Goal: Information Seeking & Learning: Learn about a topic

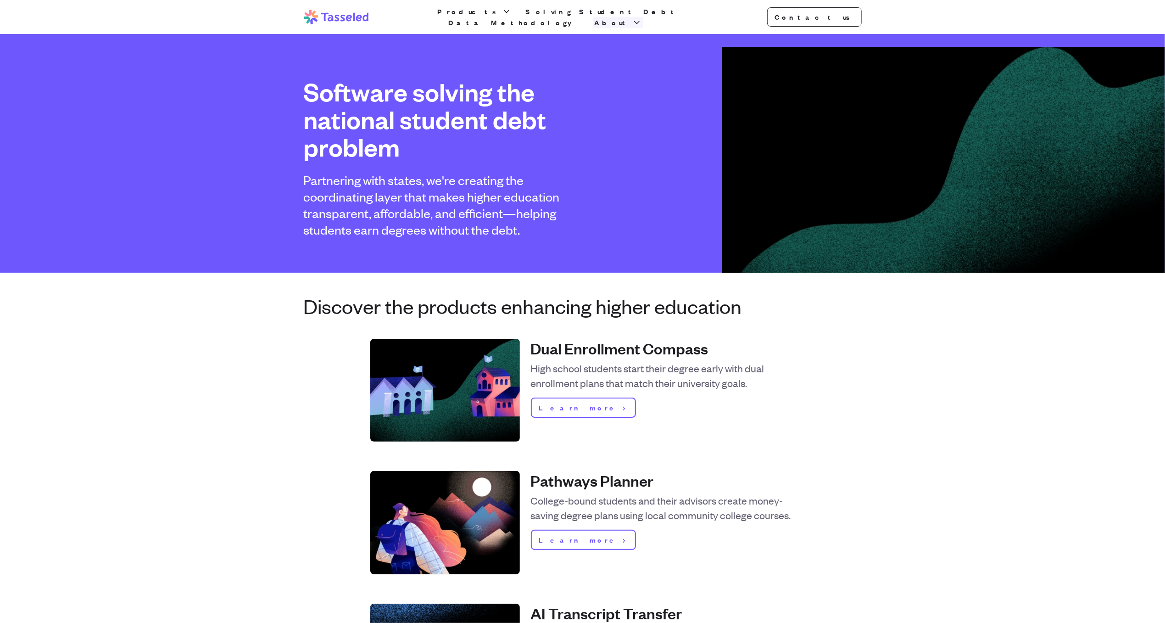
click at [631, 18] on span "About" at bounding box center [613, 22] width 36 height 11
click at [662, 68] on link "Why we're doing this" at bounding box center [618, 77] width 88 height 29
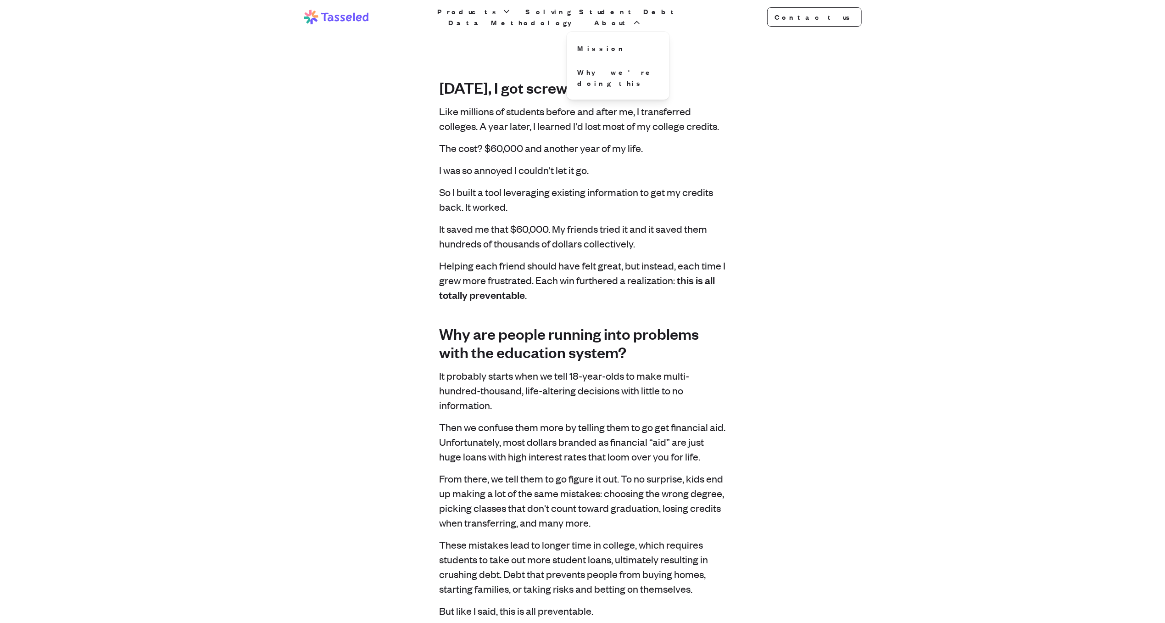
click at [701, 16] on div "Tasseled Products Solving Student Debt Data Methodology About Contact us Open m…" at bounding box center [582, 17] width 587 height 34
click at [631, 17] on span "About" at bounding box center [613, 22] width 36 height 11
click at [662, 45] on link "Mission" at bounding box center [618, 48] width 88 height 18
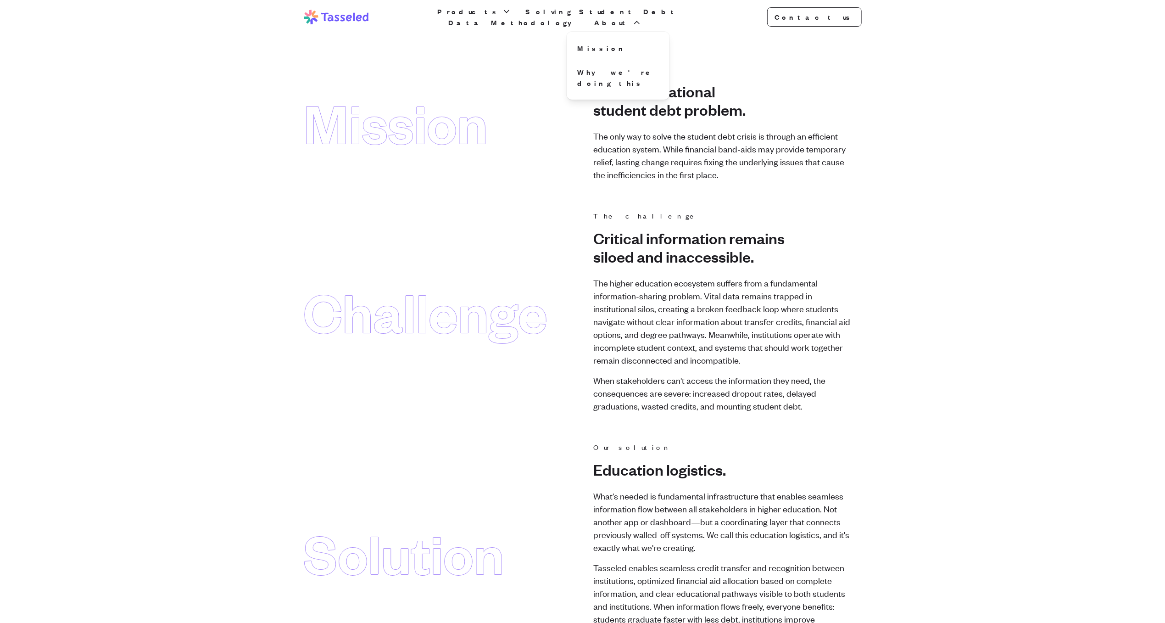
click at [428, 122] on div "Mission" at bounding box center [396, 122] width 184 height 59
click at [631, 17] on span "About" at bounding box center [613, 22] width 36 height 11
click at [281, 89] on main "Mission The mission Solve the national student debt problem. The only way to so…" at bounding box center [582, 613] width 1165 height 1101
click at [538, 15] on link "Solving Student Debt" at bounding box center [602, 11] width 157 height 11
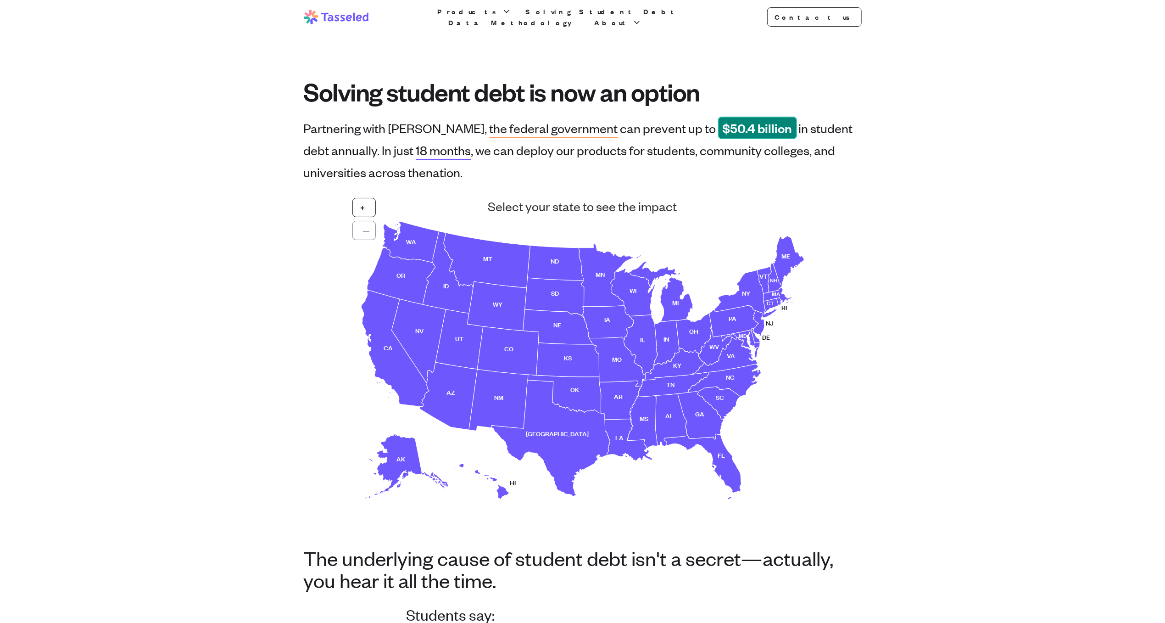
click at [423, 45] on section "Solving student debt is now an option" at bounding box center [582, 75] width 587 height 83
click at [631, 17] on span "About" at bounding box center [613, 22] width 36 height 11
click at [662, 68] on link "Why we're doing this" at bounding box center [618, 77] width 88 height 29
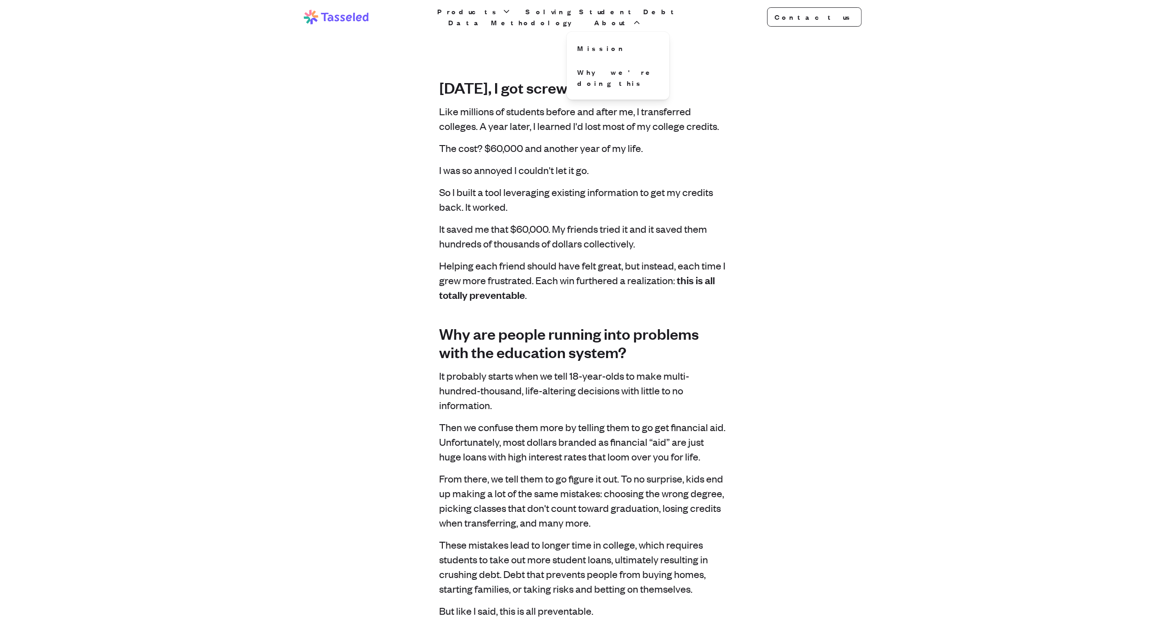
click at [582, 18] on link "Data Methodology" at bounding box center [514, 22] width 135 height 11
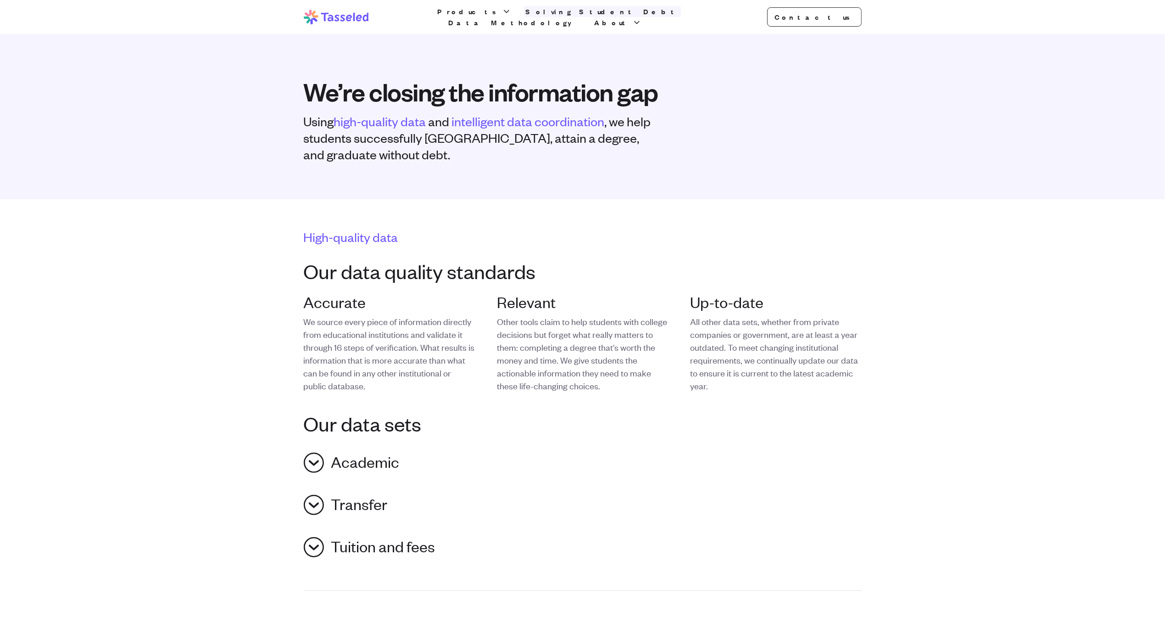
click at [576, 17] on link "Solving Student Debt" at bounding box center [602, 11] width 157 height 11
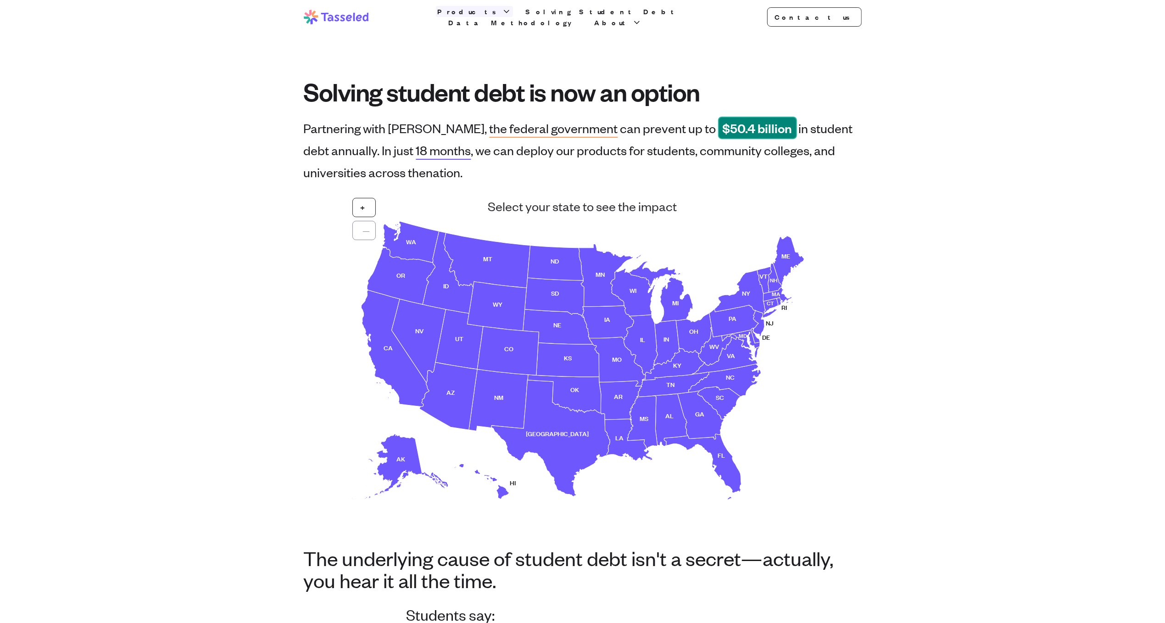
click at [502, 16] on icon "button" at bounding box center [506, 11] width 9 height 9
click at [488, 42] on link "Dual Enrollment Compass" at bounding box center [474, 48] width 88 height 40
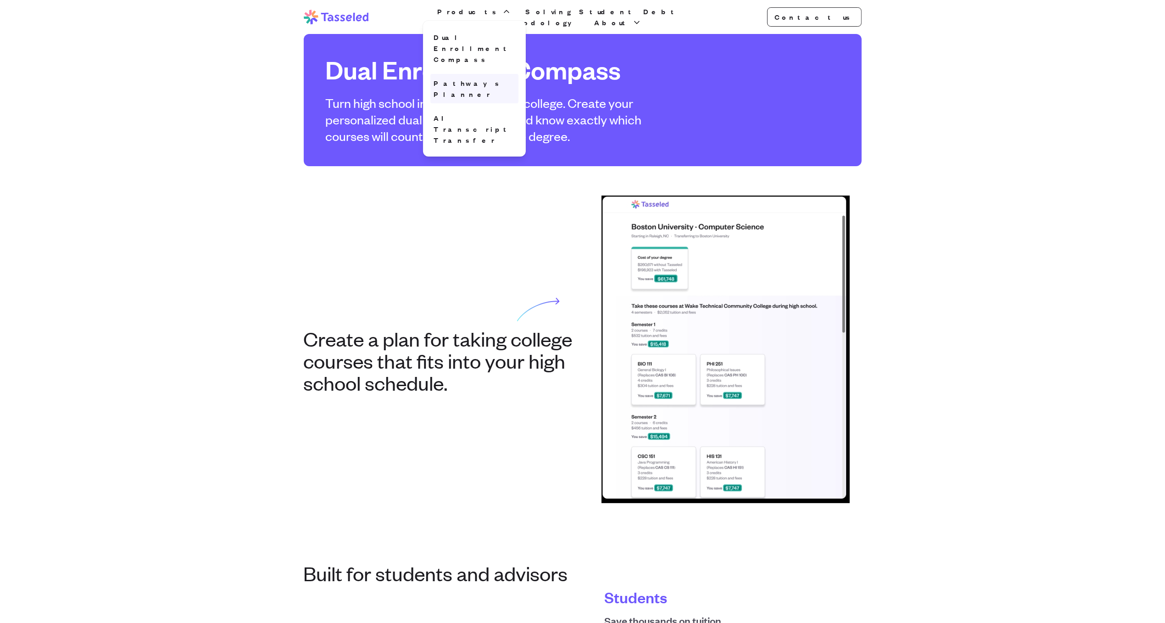
click at [469, 74] on link "Pathways Planner" at bounding box center [474, 88] width 88 height 29
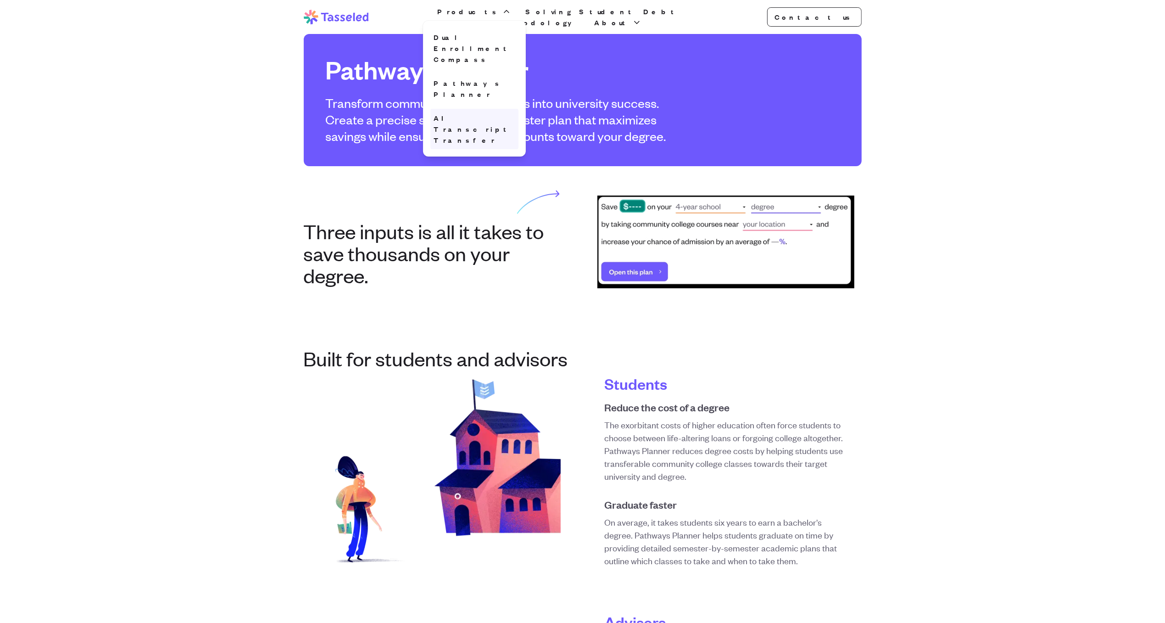
click at [488, 109] on link "AI Transcript Transfer" at bounding box center [474, 129] width 88 height 40
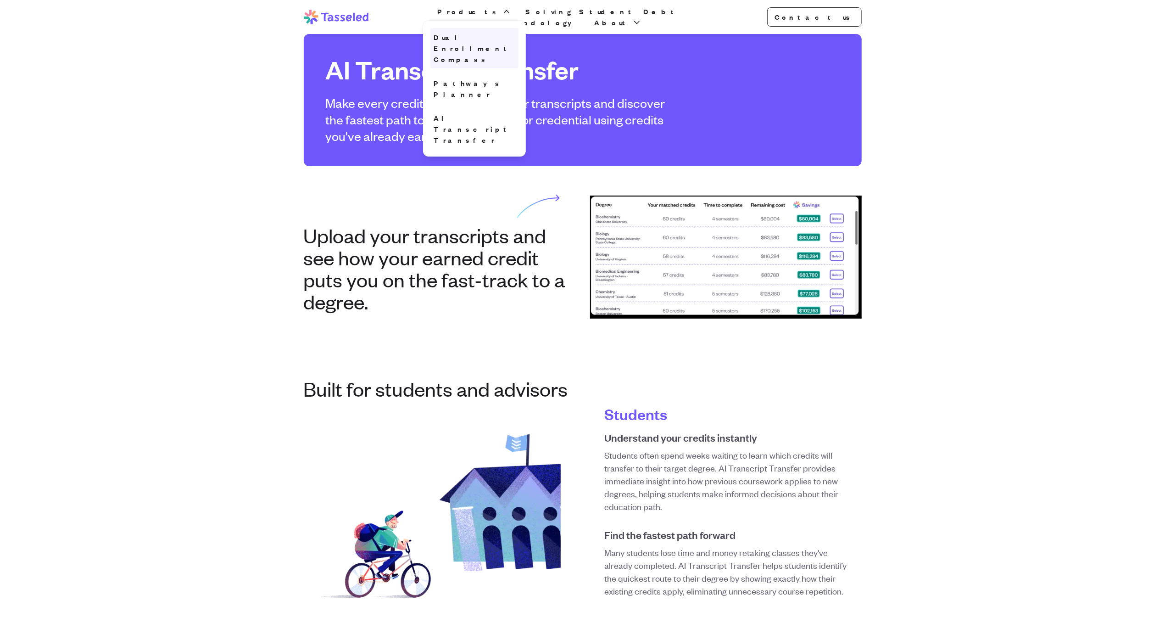
click at [488, 44] on link "Dual Enrollment Compass" at bounding box center [474, 48] width 88 height 40
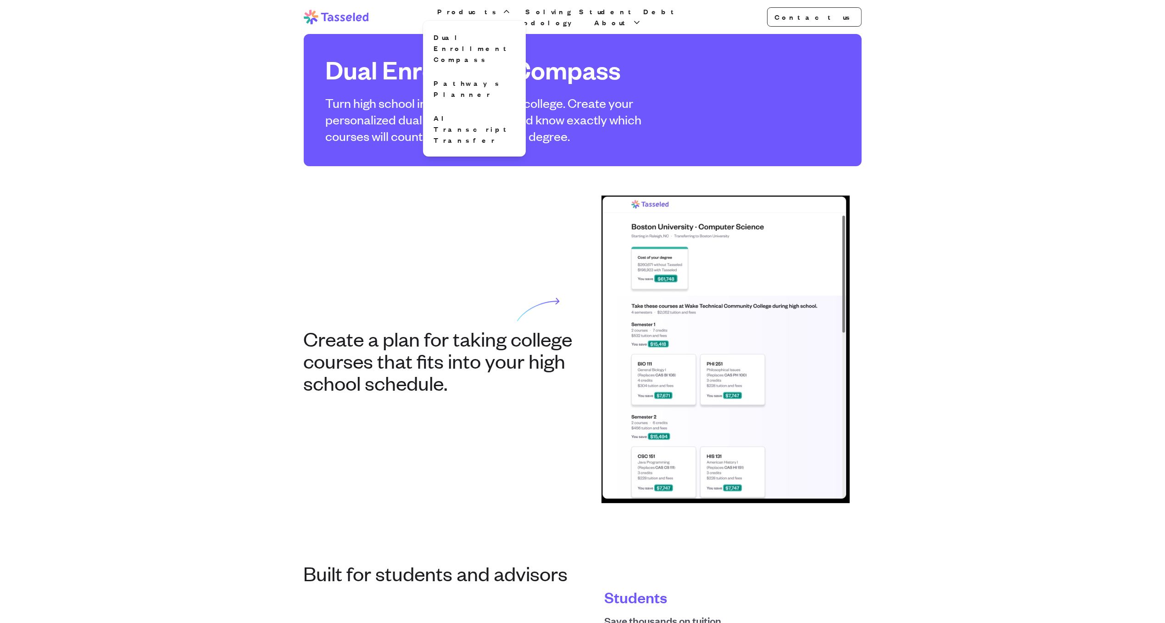
click at [357, 22] on icon at bounding box center [336, 17] width 65 height 15
